Goal: Information Seeking & Learning: Find contact information

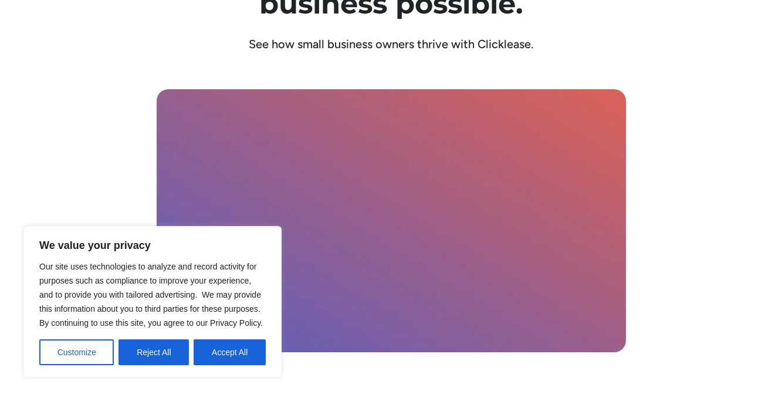
scroll to position [3653, 0]
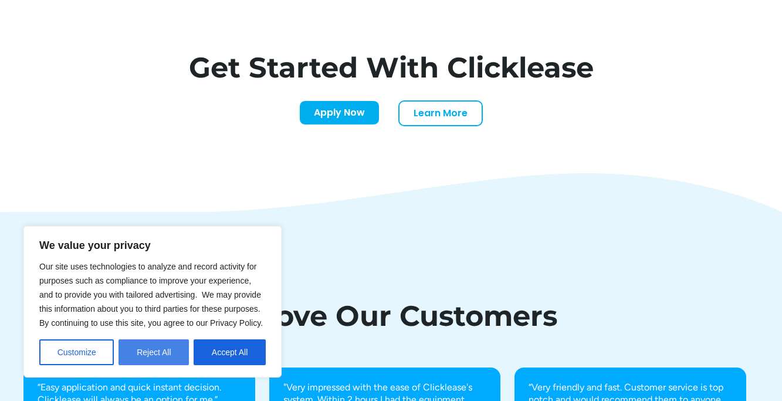
click at [168, 354] on button "Reject All" at bounding box center [154, 352] width 70 height 26
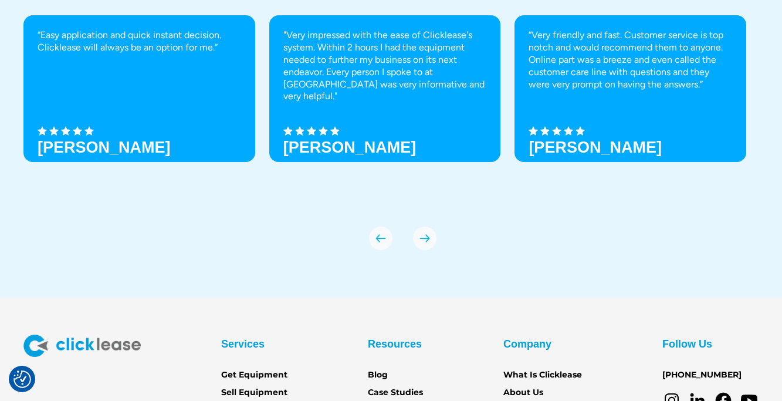
scroll to position [4175, 0]
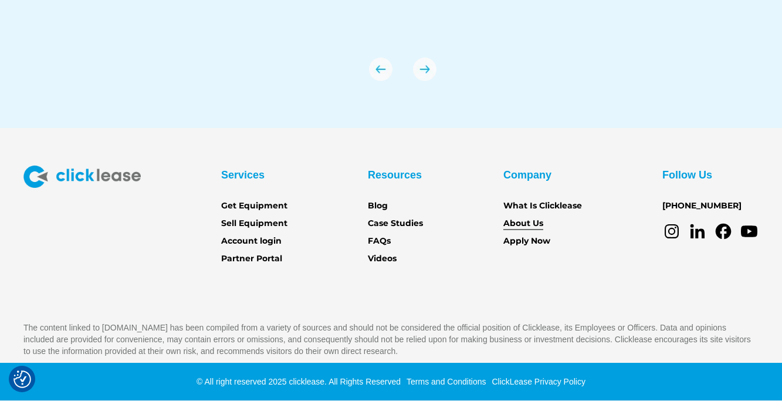
click at [524, 225] on link "About Us" at bounding box center [524, 223] width 40 height 13
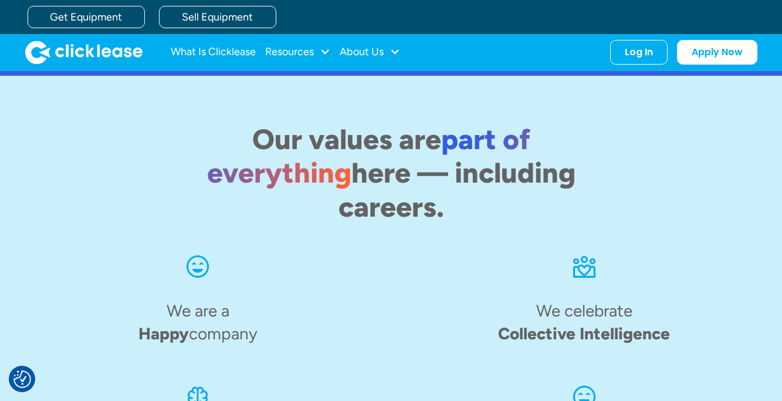
scroll to position [1398, 0]
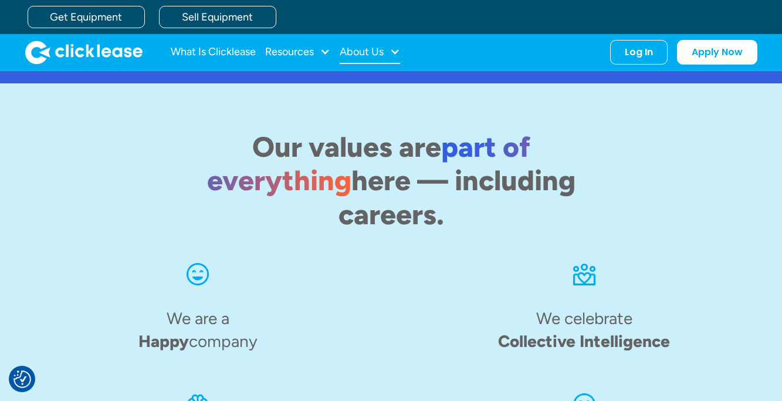
click at [391, 56] on div at bounding box center [395, 51] width 11 height 11
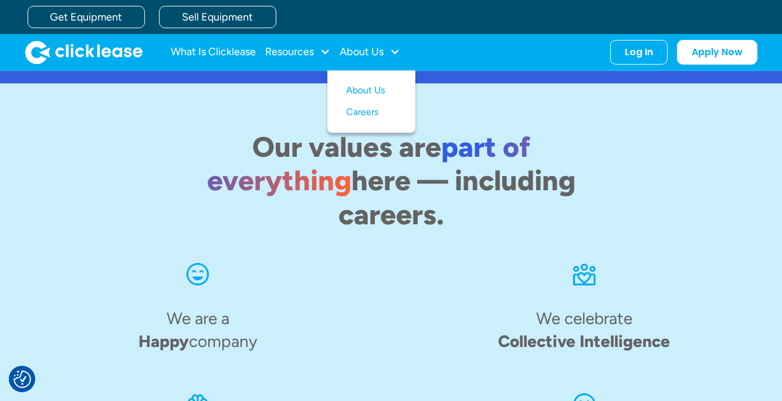
click at [475, 39] on div "What Is Clicklease Resources Blog Case Studies Videos FAQs About Us About Us Ca…" at bounding box center [391, 52] width 732 height 36
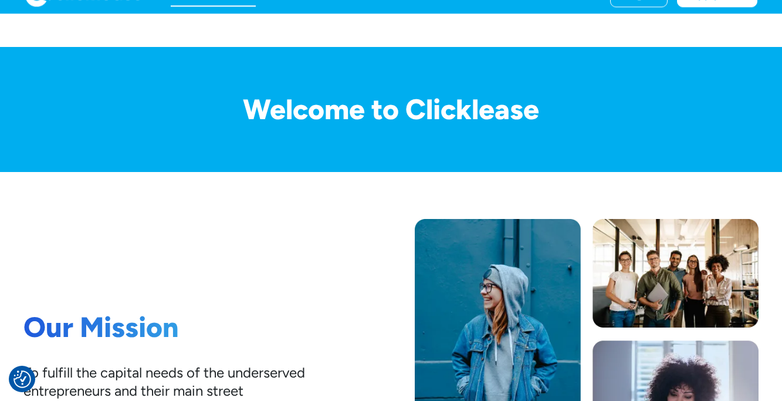
scroll to position [0, 0]
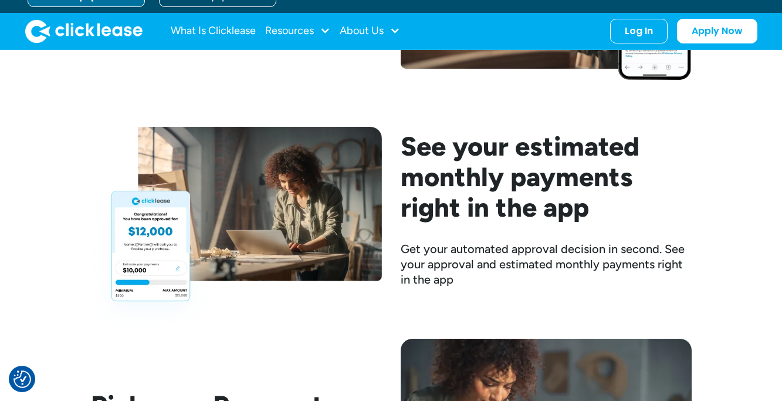
scroll to position [1467, 0]
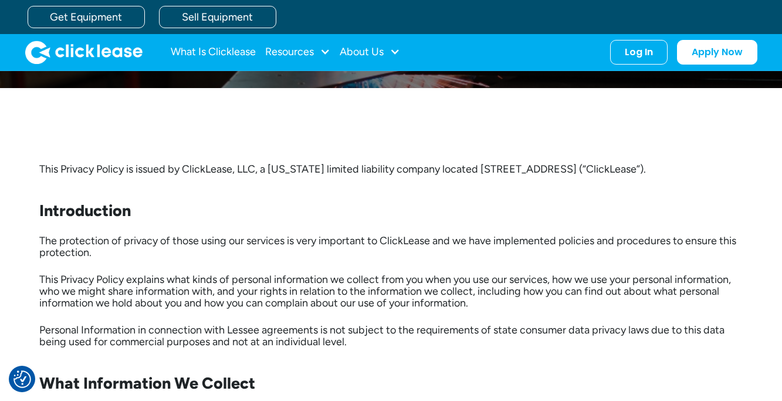
scroll to position [176, 0]
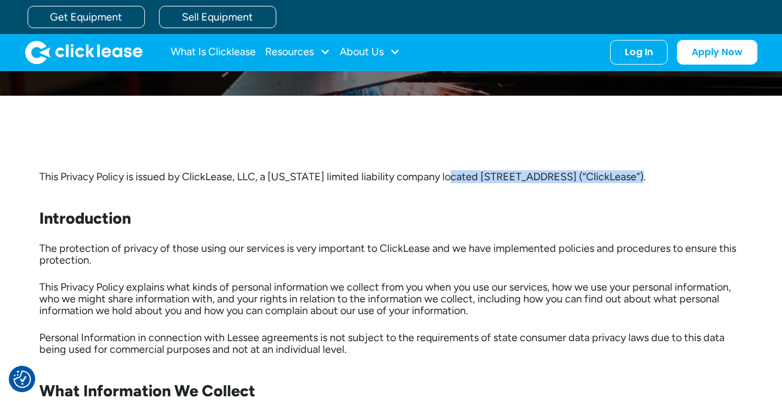
drag, startPoint x: 500, startPoint y: 175, endPoint x: 634, endPoint y: 175, distance: 133.8
click at [634, 175] on p "This Privacy Policy is issued by ClickLease, LLC, a Utah limited liability comp…" at bounding box center [391, 177] width 704 height 12
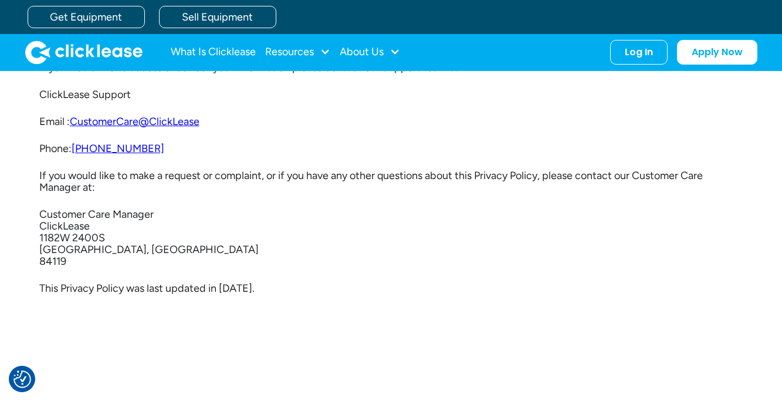
scroll to position [2758, 0]
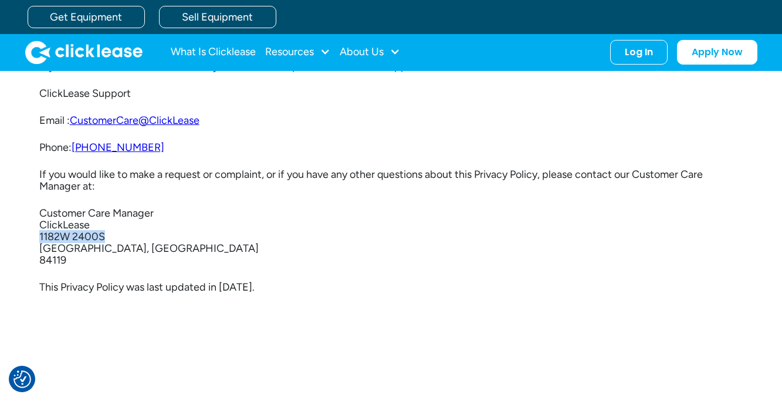
drag, startPoint x: 40, startPoint y: 234, endPoint x: 107, endPoint y: 235, distance: 67.5
click at [107, 235] on p "Customer Care Manager ClickLease 1182W 2400S West Valley City, UT 84119" at bounding box center [391, 236] width 704 height 59
copy p "1182W 2400S"
click at [94, 254] on p "Customer Care Manager ClickLease 1182W 2400S West Valley City, UT 84119" at bounding box center [391, 236] width 704 height 59
drag, startPoint x: 114, startPoint y: 250, endPoint x: 42, endPoint y: 250, distance: 72.2
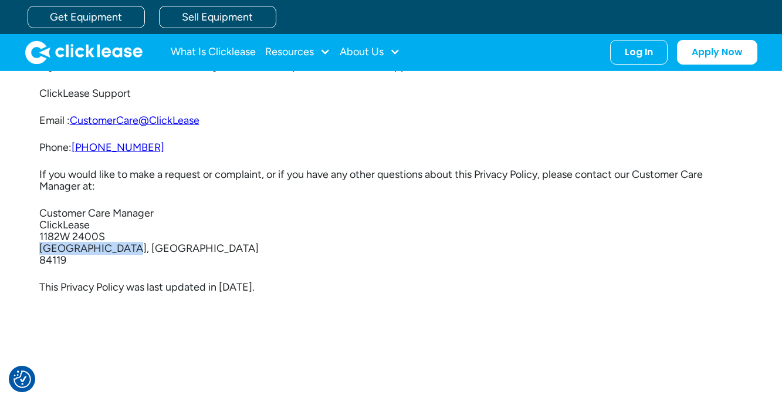
click at [42, 250] on p "Customer Care Manager ClickLease 1182W 2400S West Valley City, UT 84119" at bounding box center [391, 236] width 704 height 59
copy p "West Valley City"
click at [60, 260] on p "Customer Care Manager ClickLease 1182W 2400S West Valley City, UT 84119" at bounding box center [391, 236] width 704 height 59
copy p "84119"
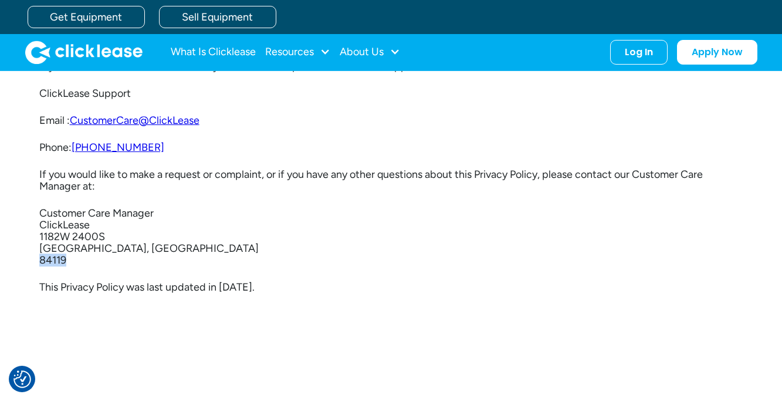
click at [120, 257] on p "Customer Care Manager ClickLease 1182W 2400S West Valley City, UT 84119" at bounding box center [391, 236] width 704 height 59
